Goal: Navigation & Orientation: Find specific page/section

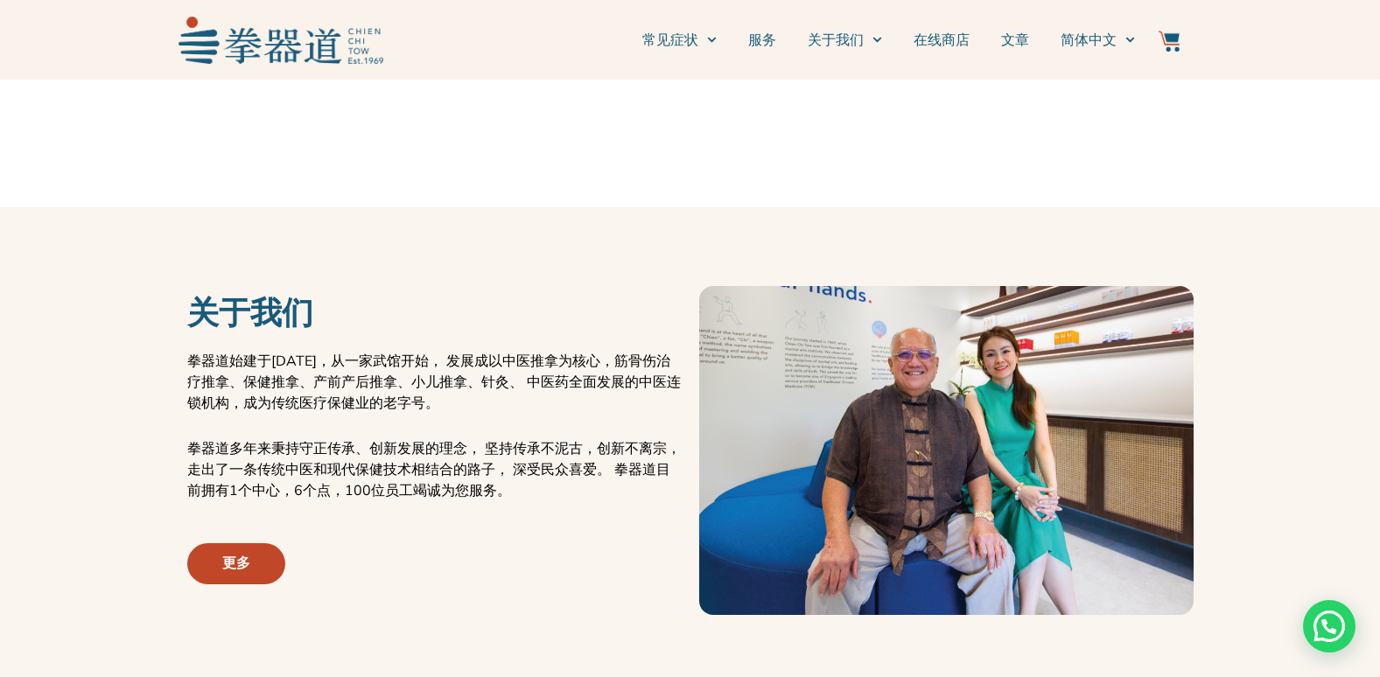
scroll to position [525, 0]
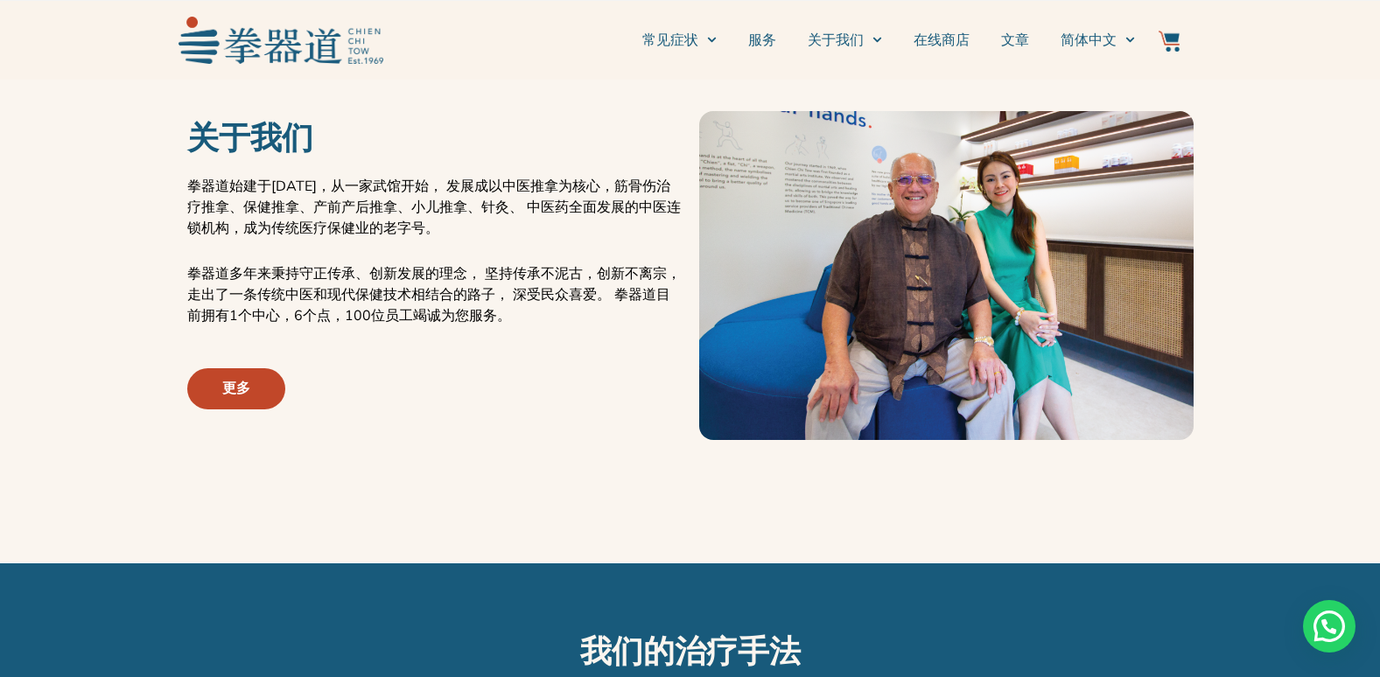
click at [204, 396] on link "更多" at bounding box center [236, 388] width 98 height 41
click at [222, 394] on span "更多" at bounding box center [236, 388] width 28 height 21
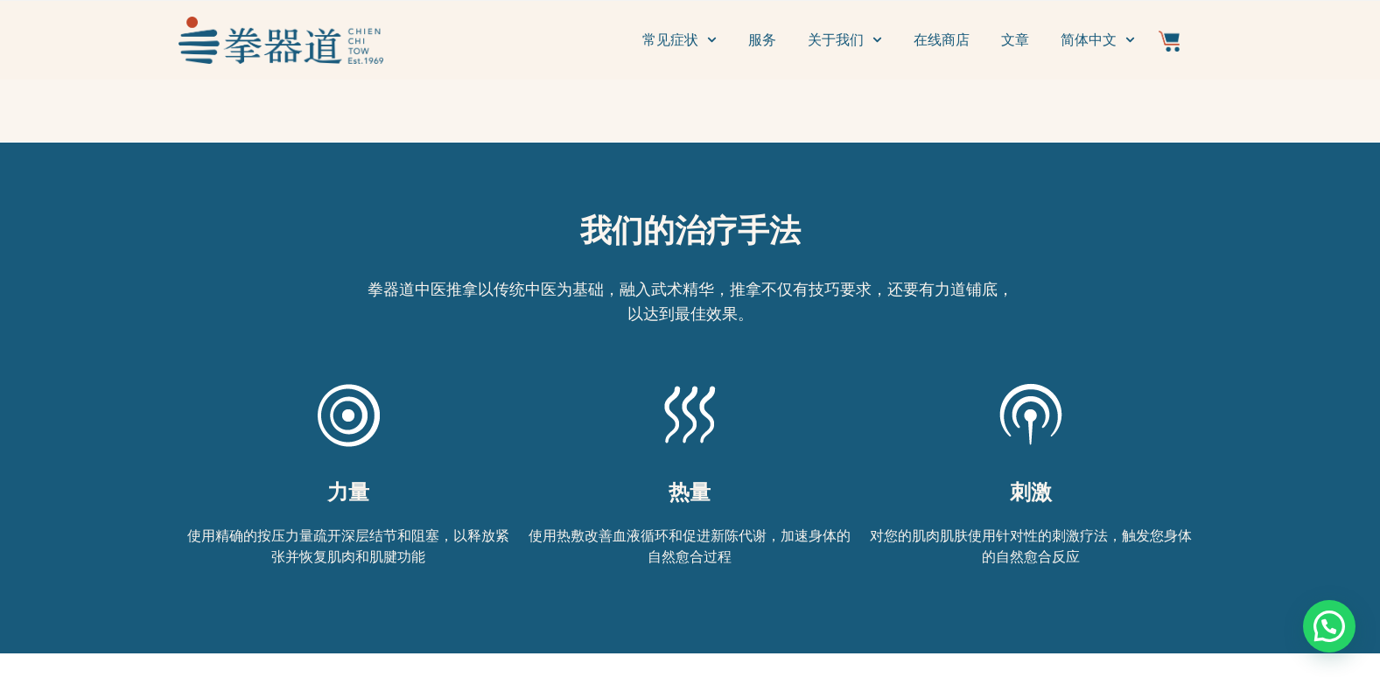
scroll to position [963, 0]
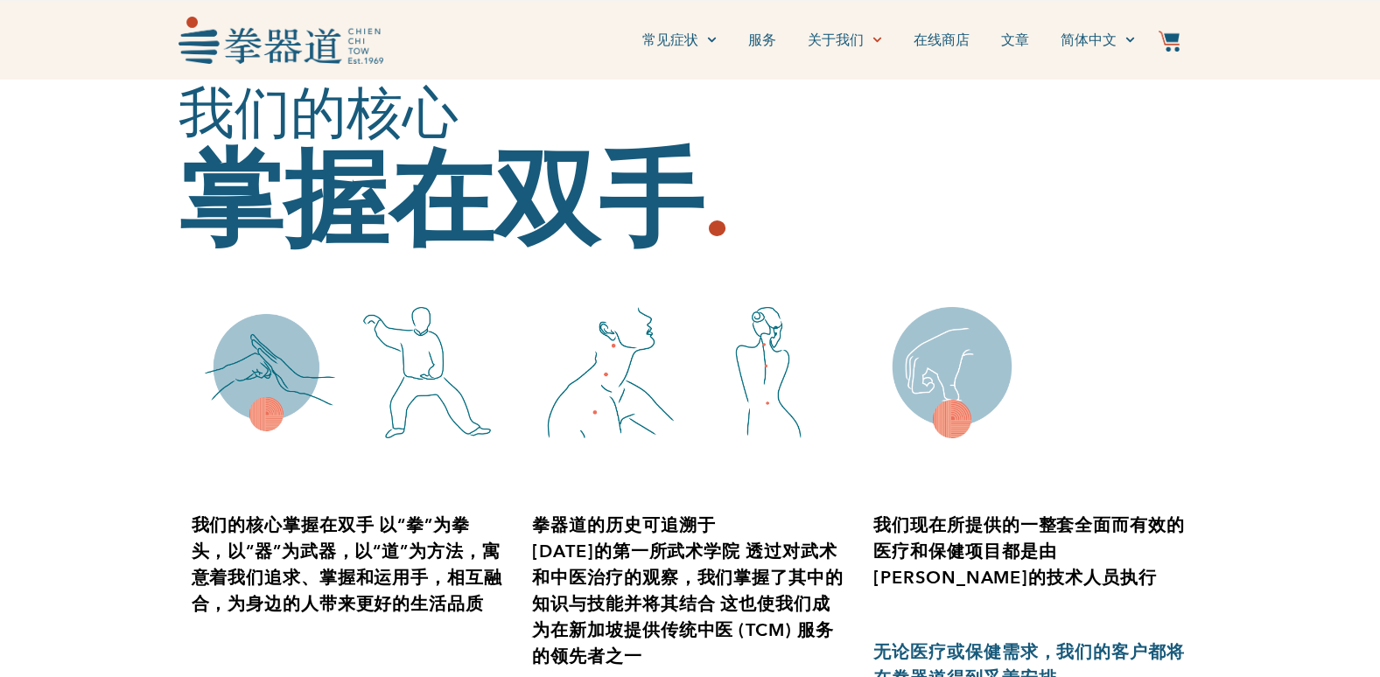
scroll to position [263, 0]
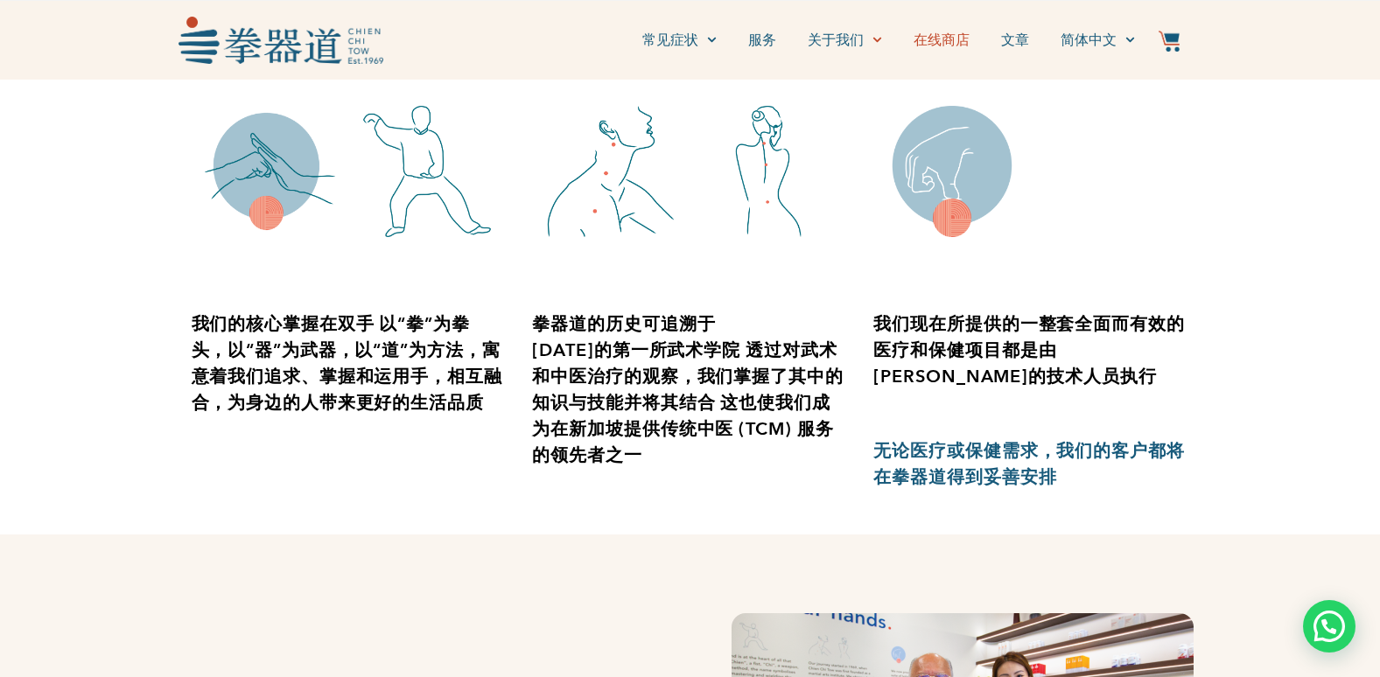
click at [942, 39] on link "在线商店" at bounding box center [942, 40] width 56 height 44
click at [708, 40] on icon "Menu" at bounding box center [712, 40] width 10 height 10
click at [682, 39] on link "常见症状" at bounding box center [679, 40] width 74 height 44
click at [685, 100] on link "常见疼痛点" at bounding box center [699, 99] width 114 height 39
click at [766, 36] on link "服务" at bounding box center [762, 40] width 28 height 44
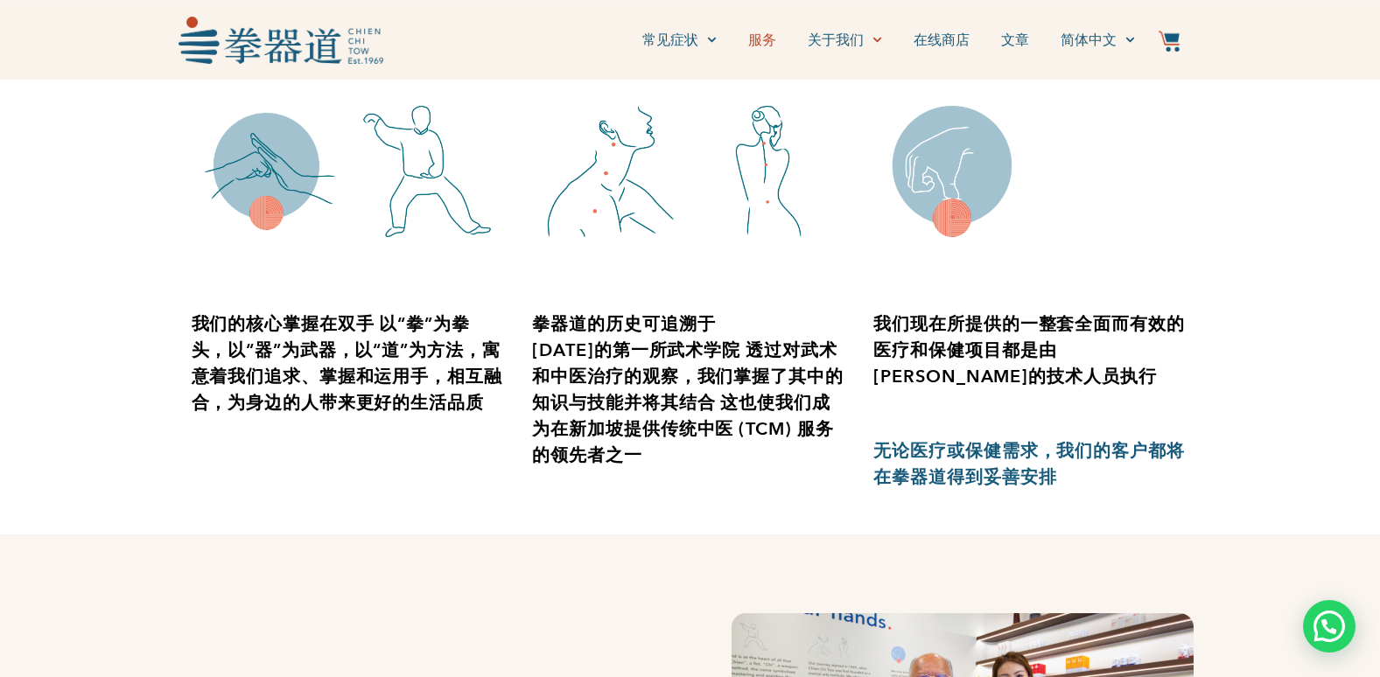
click at [766, 36] on link "服务" at bounding box center [762, 40] width 28 height 44
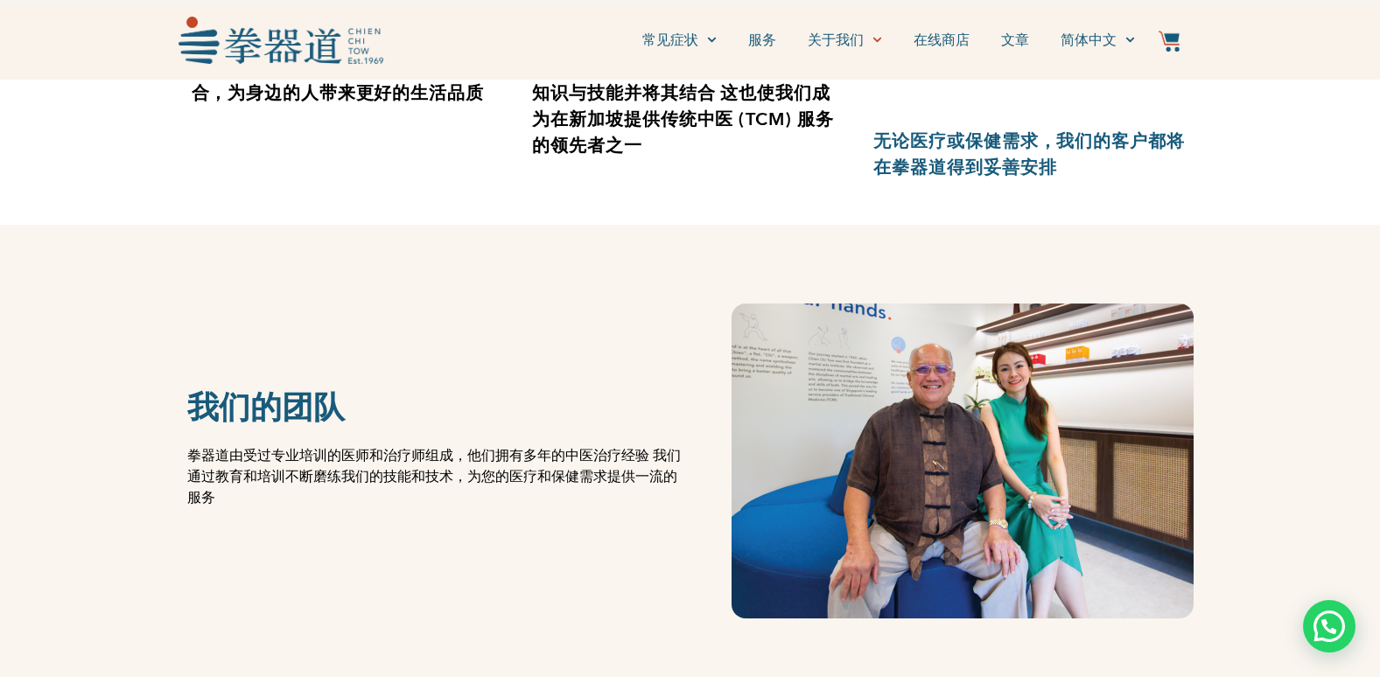
scroll to position [875, 0]
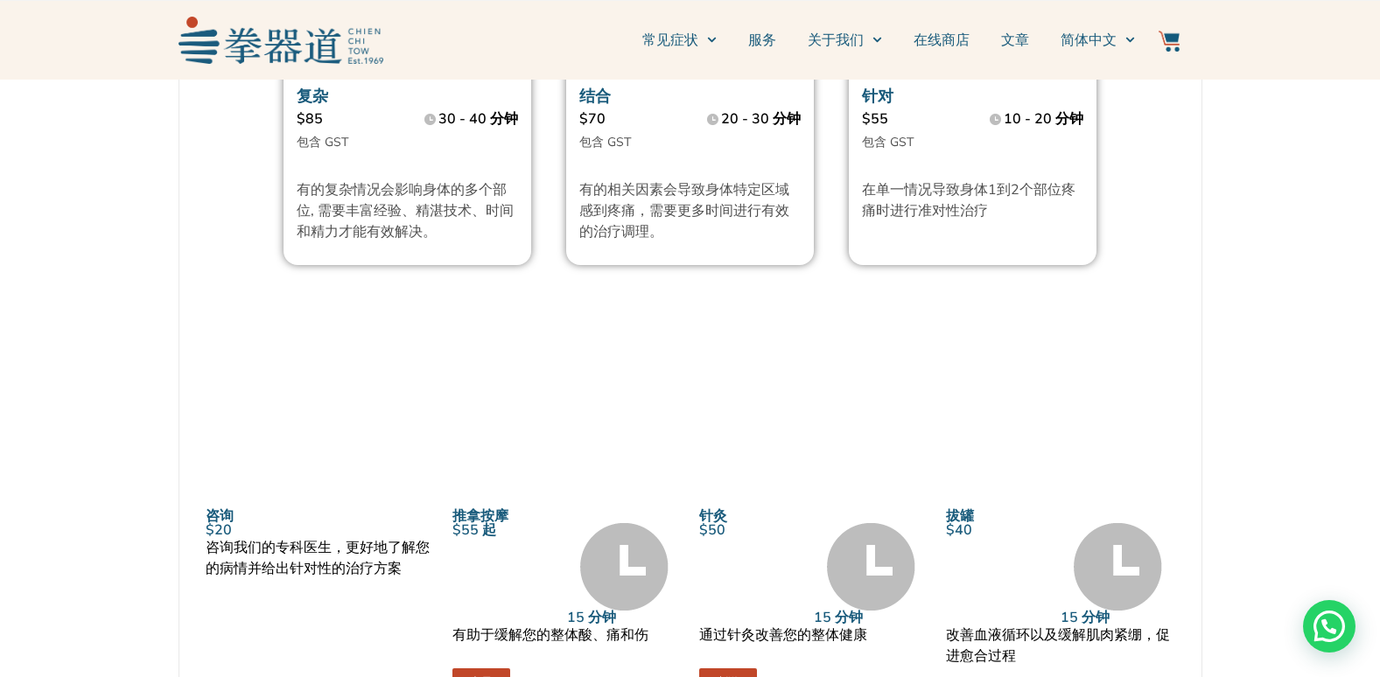
scroll to position [1050, 0]
